Goal: Information Seeking & Learning: Learn about a topic

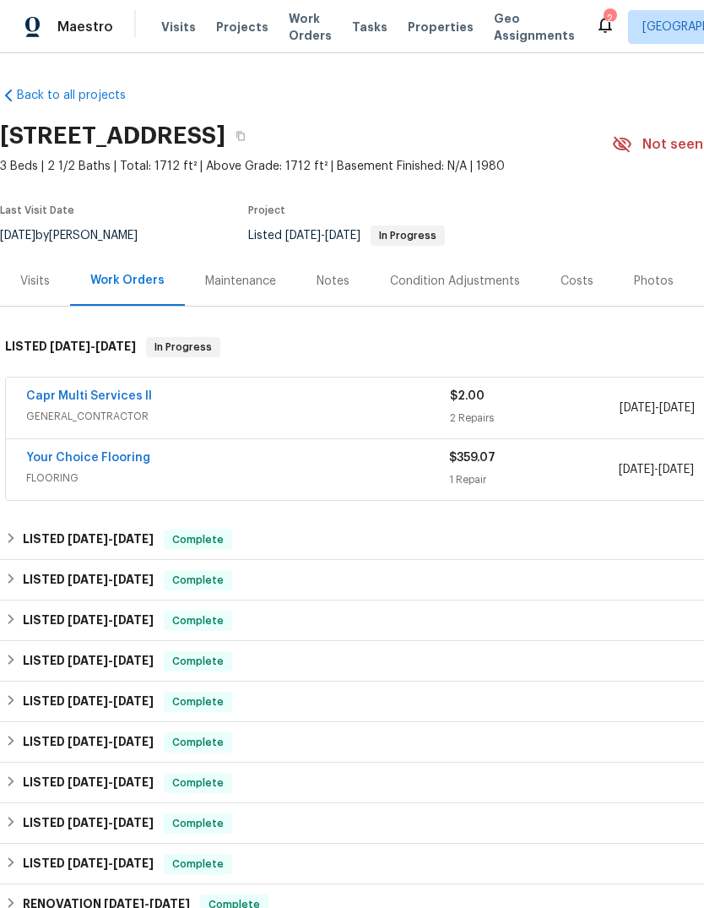
click at [644, 293] on div "Photos" at bounding box center [654, 281] width 80 height 50
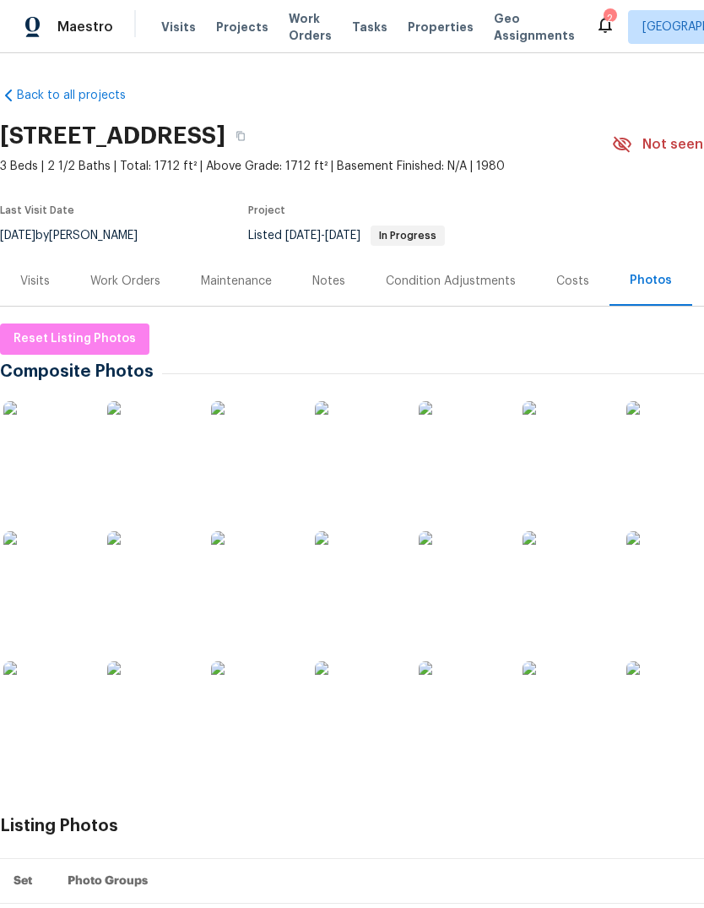
click at [48, 480] on img at bounding box center [45, 443] width 84 height 84
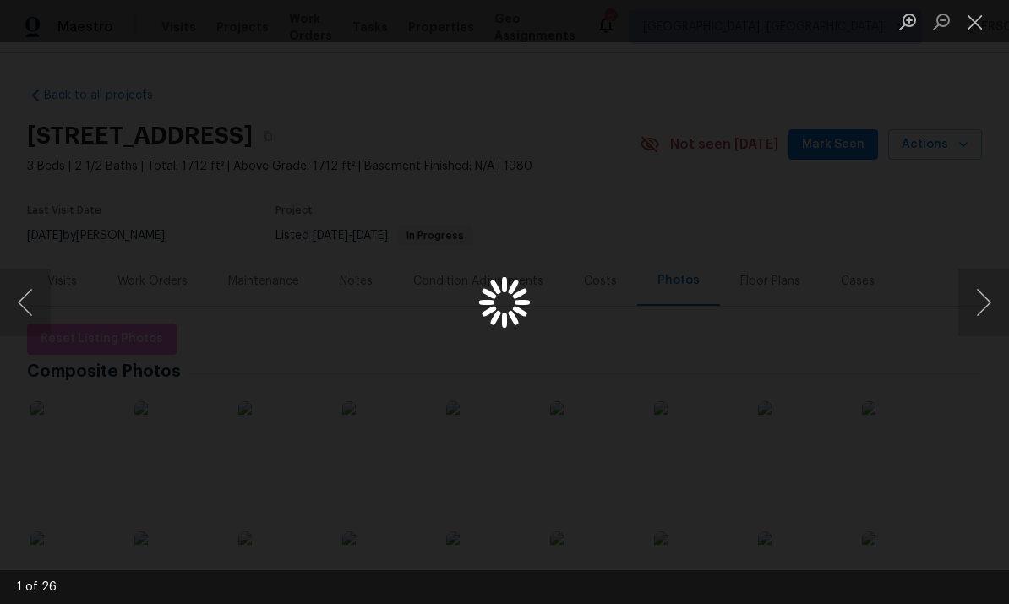
click at [704, 30] on button "Close lightbox" at bounding box center [975, 22] width 34 height 30
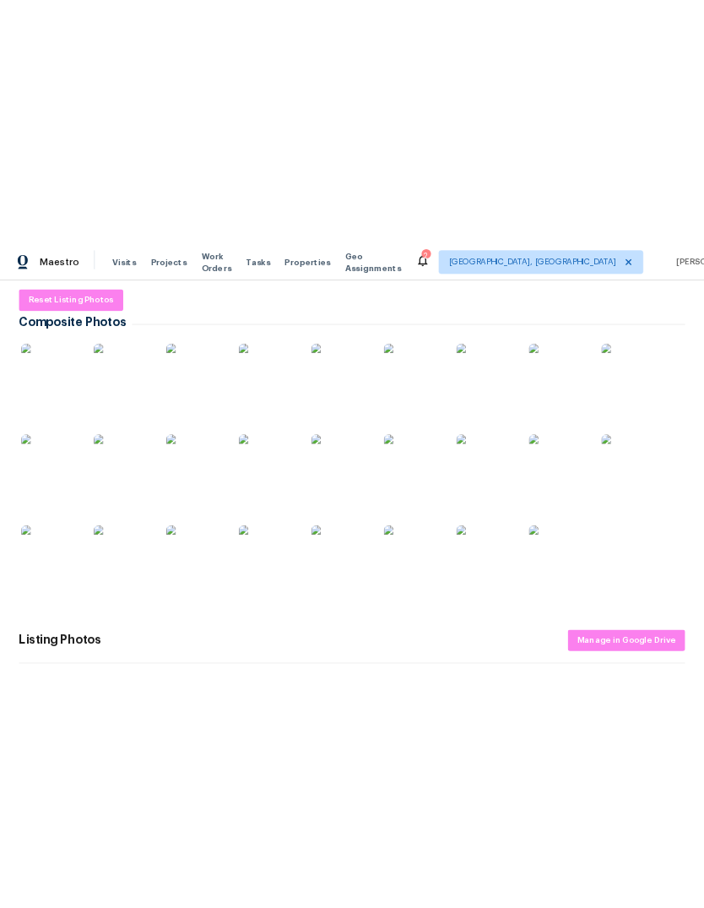
scroll to position [256, 0]
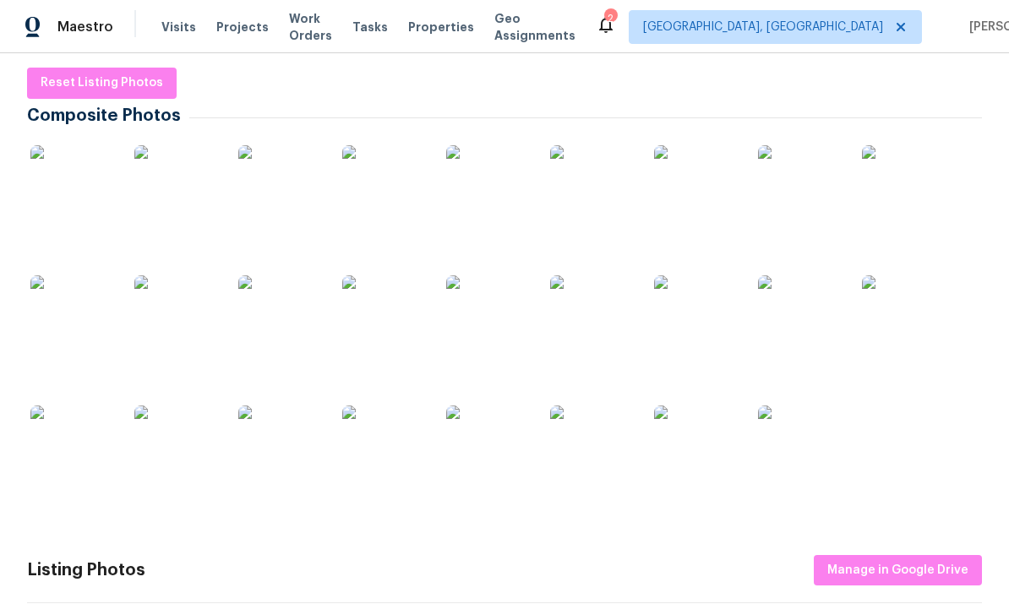
click at [79, 438] on img at bounding box center [72, 447] width 84 height 84
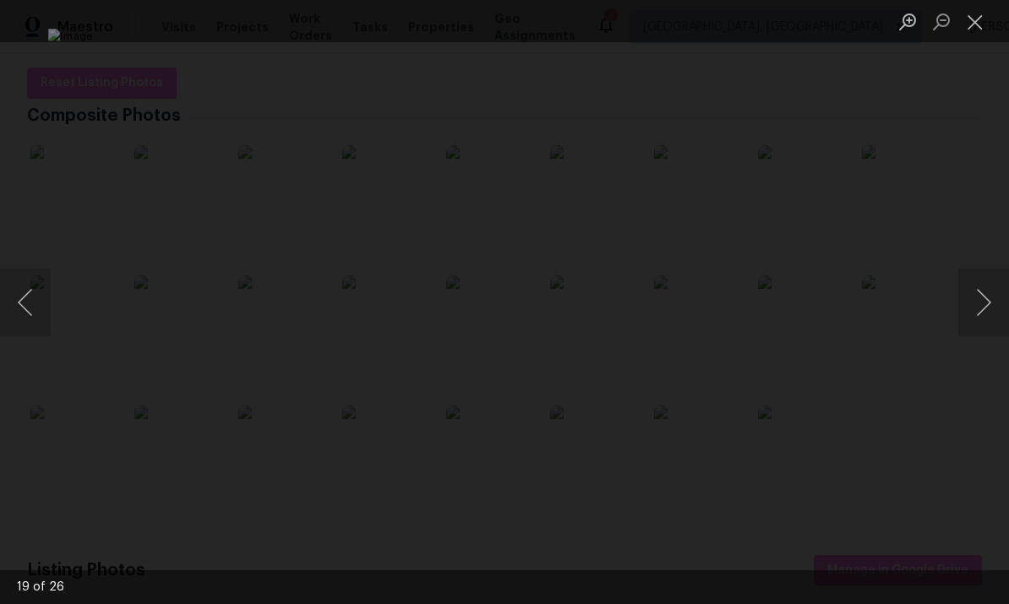
click at [704, 293] on button "Next image" at bounding box center [983, 303] width 51 height 68
click at [704, 292] on button "Next image" at bounding box center [983, 303] width 51 height 68
click at [33, 316] on button "Previous image" at bounding box center [25, 303] width 51 height 68
click at [704, 313] on button "Next image" at bounding box center [983, 303] width 51 height 68
click at [704, 308] on button "Next image" at bounding box center [983, 303] width 51 height 68
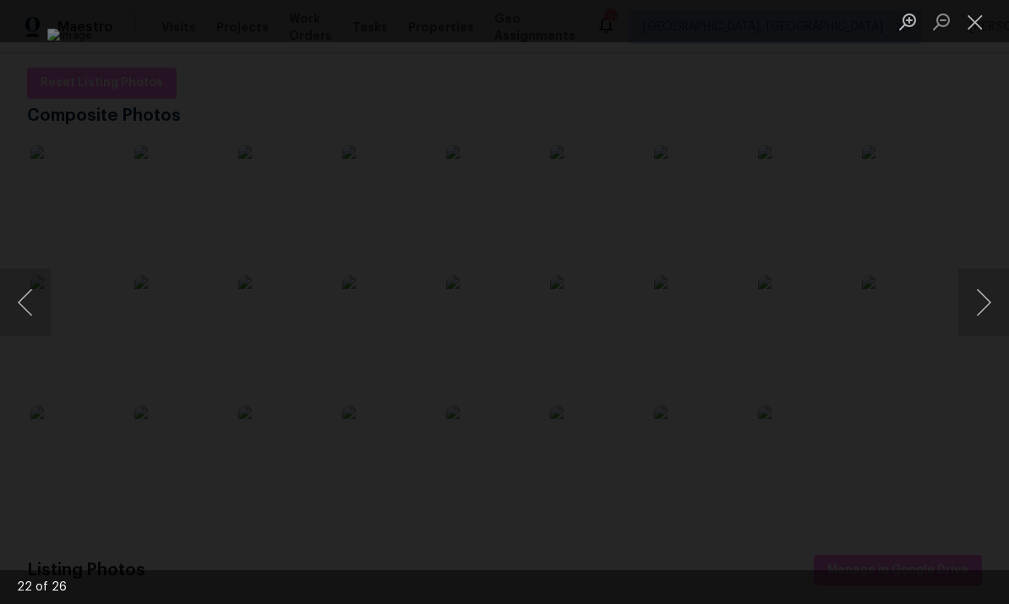
click at [704, 304] on button "Next image" at bounding box center [983, 303] width 51 height 68
click at [704, 313] on button "Next image" at bounding box center [983, 303] width 51 height 68
click at [704, 307] on button "Next image" at bounding box center [983, 303] width 51 height 68
click at [704, 308] on button "Next image" at bounding box center [983, 303] width 51 height 68
click at [704, 30] on button "Close lightbox" at bounding box center [975, 22] width 34 height 30
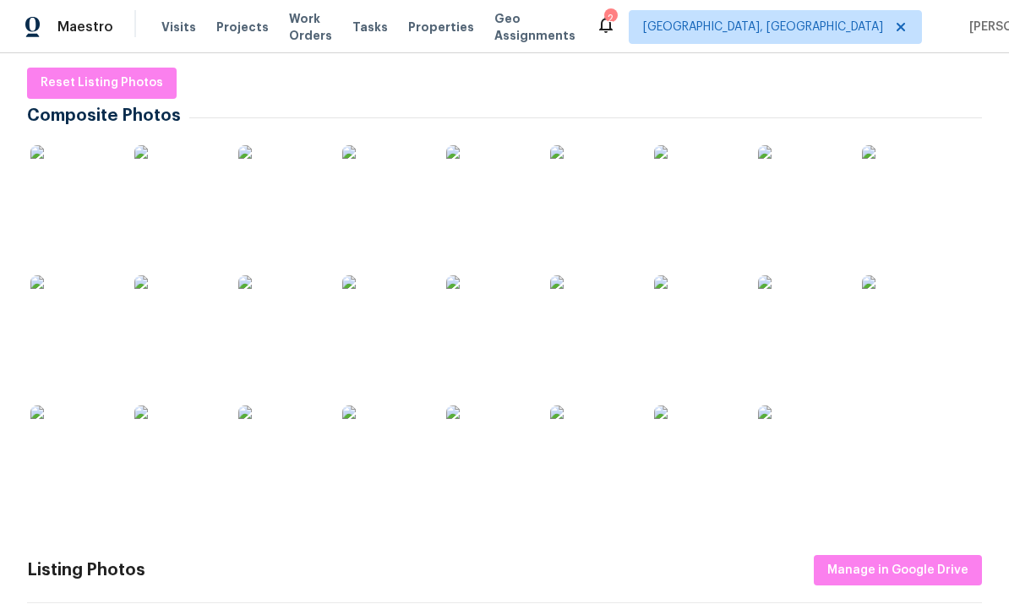
click at [492, 197] on img at bounding box center [488, 187] width 84 height 84
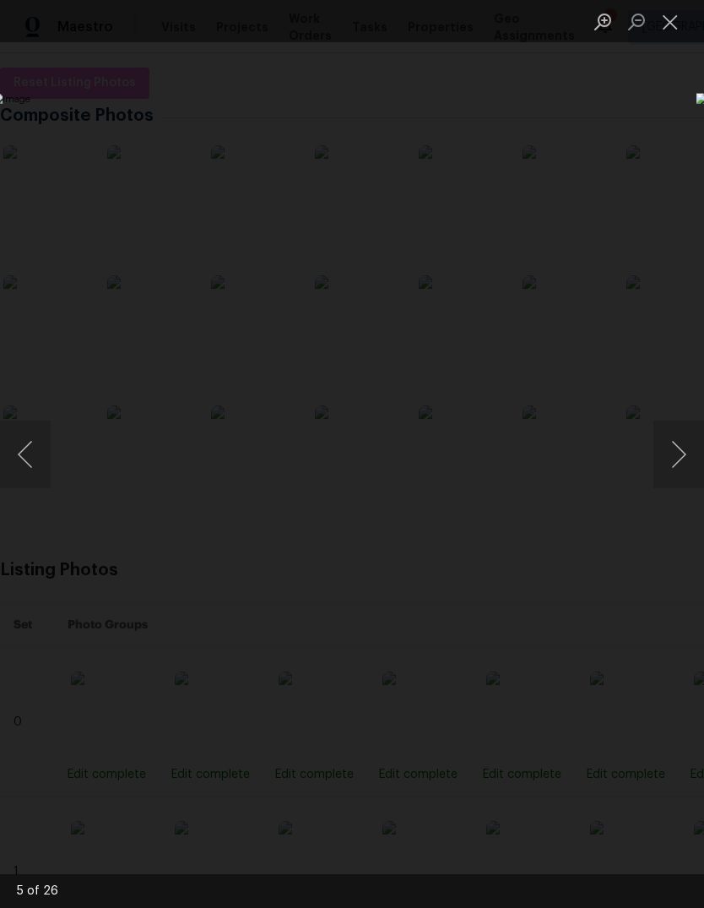
click at [671, 10] on button "Close lightbox" at bounding box center [671, 22] width 34 height 30
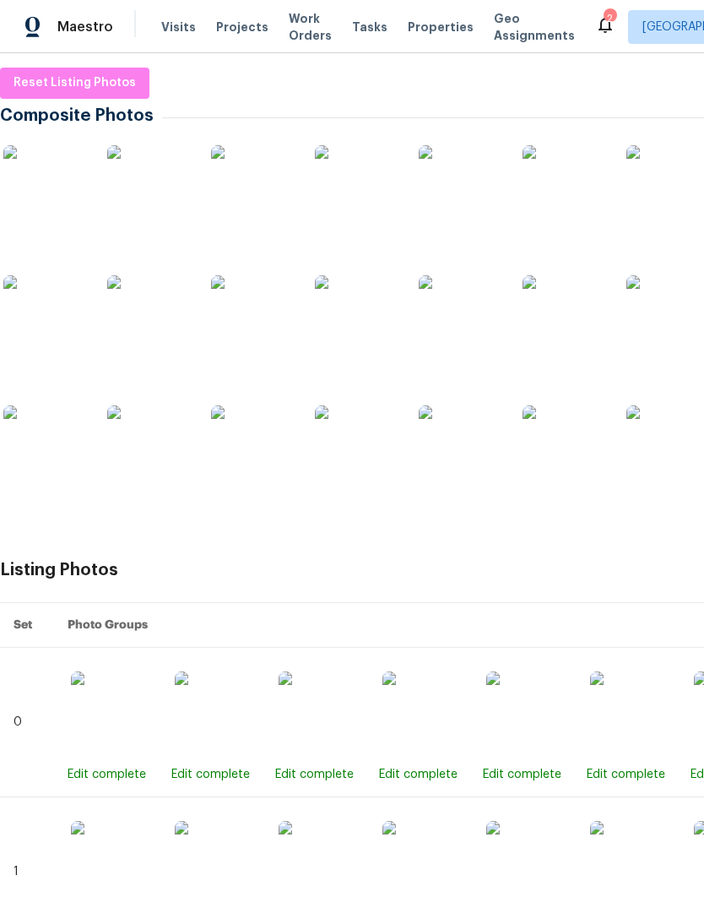
click at [667, 340] on img at bounding box center [669, 317] width 84 height 84
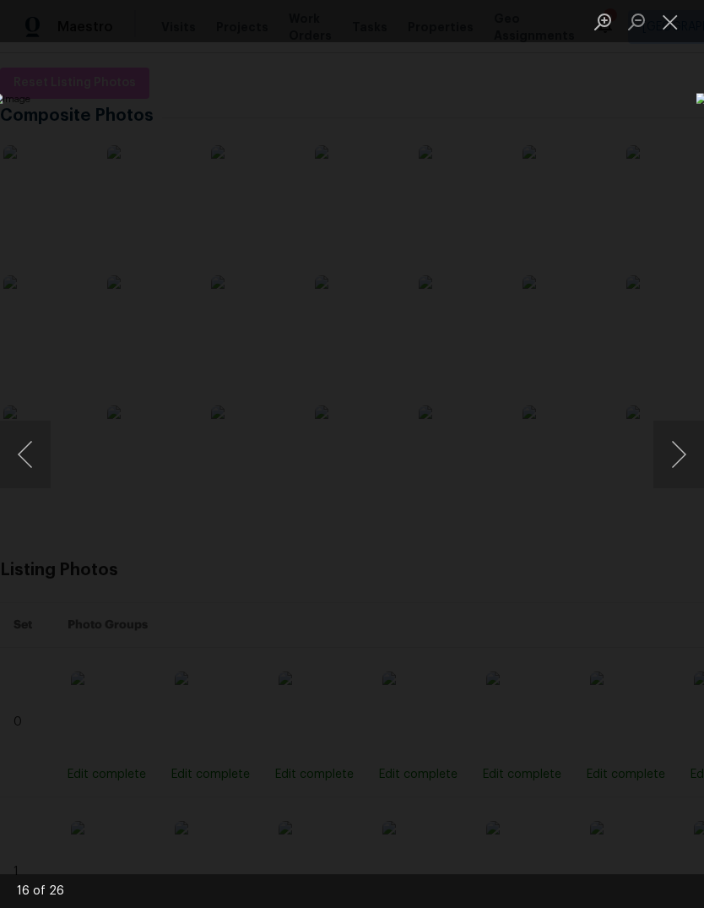
click at [670, 26] on button "Close lightbox" at bounding box center [671, 22] width 34 height 30
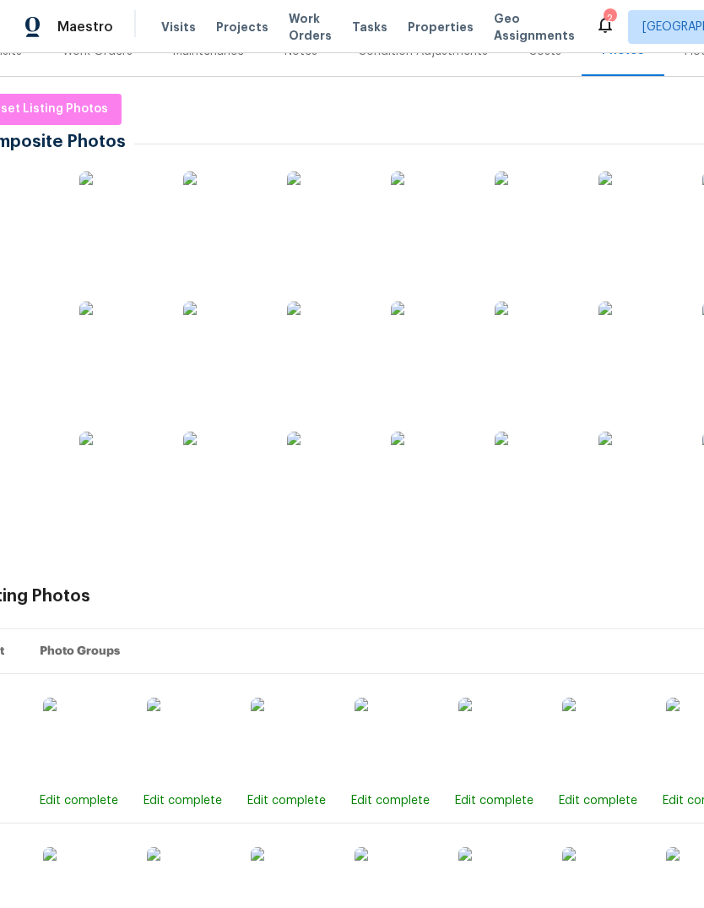
scroll to position [230, 26]
